Goal: Task Accomplishment & Management: Manage account settings

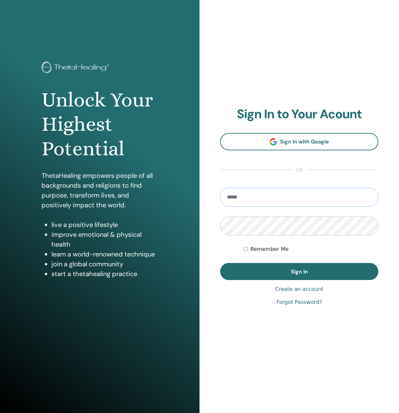
type input "**********"
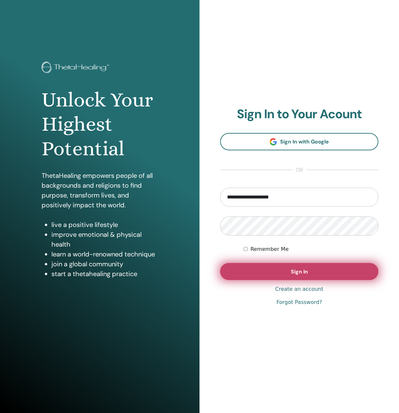
click at [278, 271] on button "Sign In" at bounding box center [299, 271] width 158 height 17
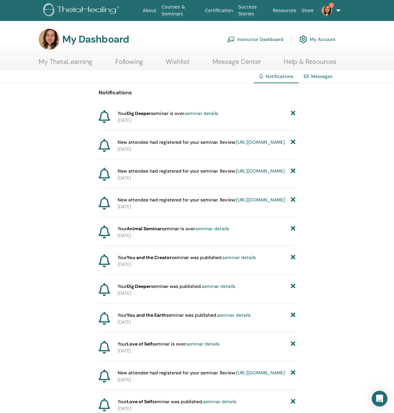
click at [214, 114] on link "seminar details" at bounding box center [201, 113] width 33 height 6
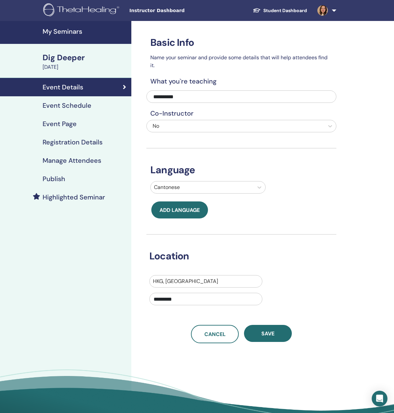
click at [79, 181] on div "Publish" at bounding box center [65, 179] width 121 height 8
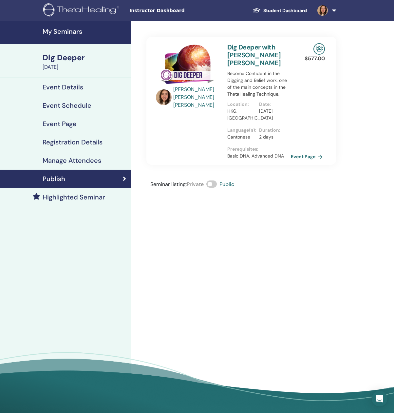
click at [91, 165] on link "Manage Attendees" at bounding box center [65, 160] width 131 height 18
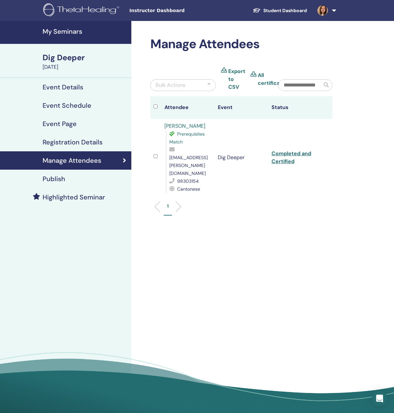
click at [78, 33] on h4 "My Seminars" at bounding box center [85, 32] width 85 height 8
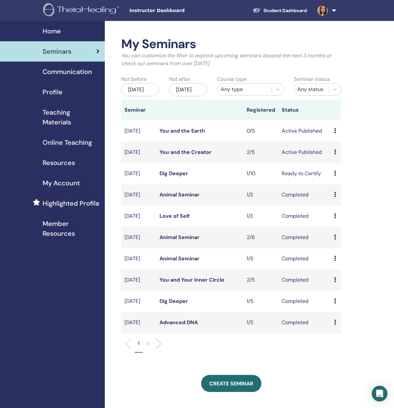
click at [199, 156] on link "You and the Creator" at bounding box center [186, 152] width 52 height 7
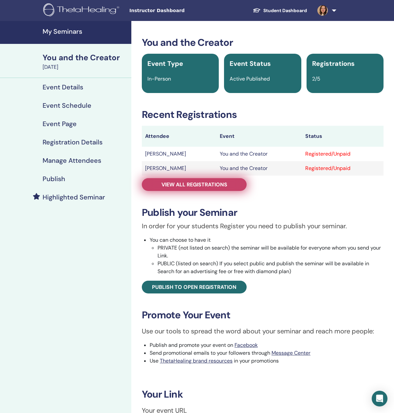
click at [204, 182] on span "View all registrations" at bounding box center [195, 184] width 66 height 7
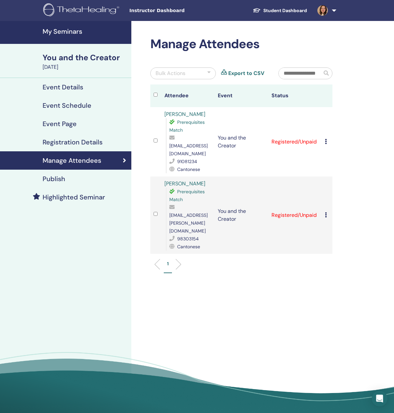
click at [325, 139] on icon at bounding box center [326, 141] width 2 height 5
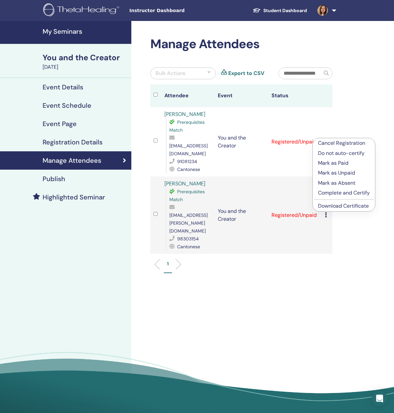
click at [328, 206] on link "Download Certificate" at bounding box center [343, 206] width 51 height 7
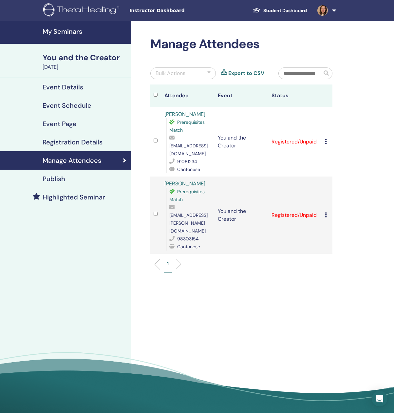
click at [327, 212] on icon at bounding box center [326, 214] width 2 height 5
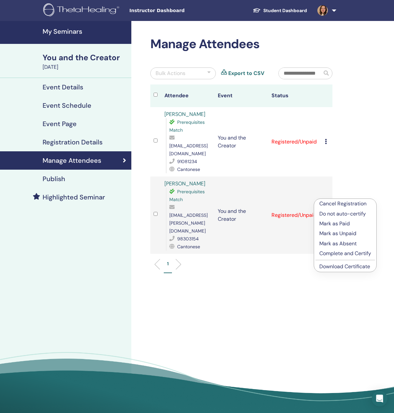
click at [360, 268] on link "Download Certificate" at bounding box center [344, 266] width 51 height 7
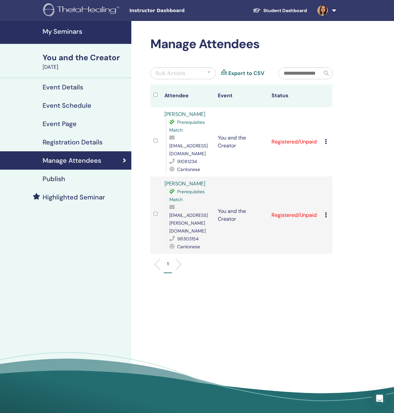
click at [87, 90] on div "Event Details" at bounding box center [65, 87] width 121 height 8
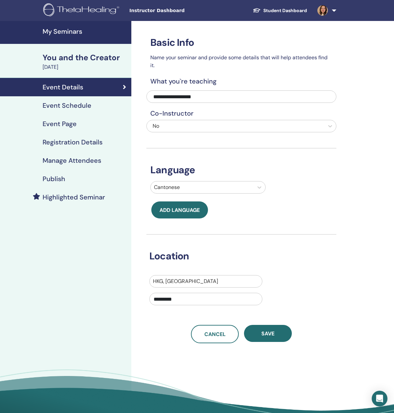
click at [77, 31] on h4 "My Seminars" at bounding box center [85, 32] width 85 height 8
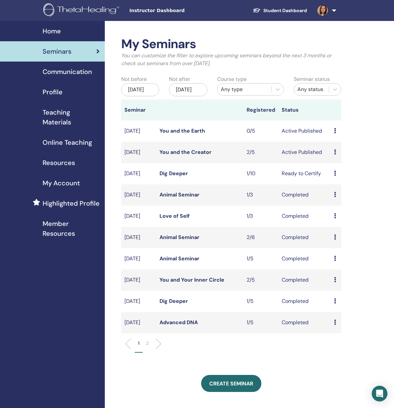
click at [198, 134] on link "You and the Earth" at bounding box center [183, 130] width 46 height 7
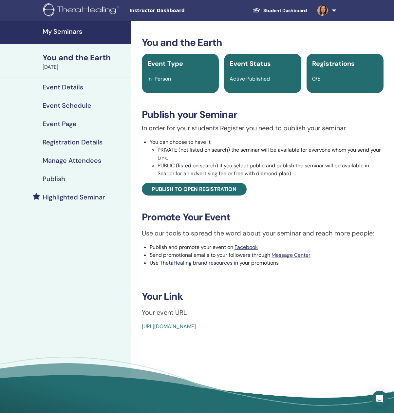
click at [61, 181] on h4 "Publish" at bounding box center [54, 179] width 23 height 8
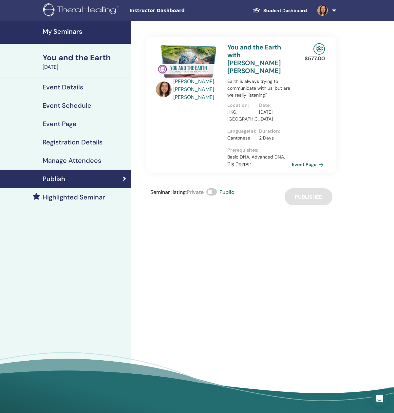
click at [297, 160] on link "Event Page" at bounding box center [309, 165] width 34 height 10
